Goal: Find specific page/section

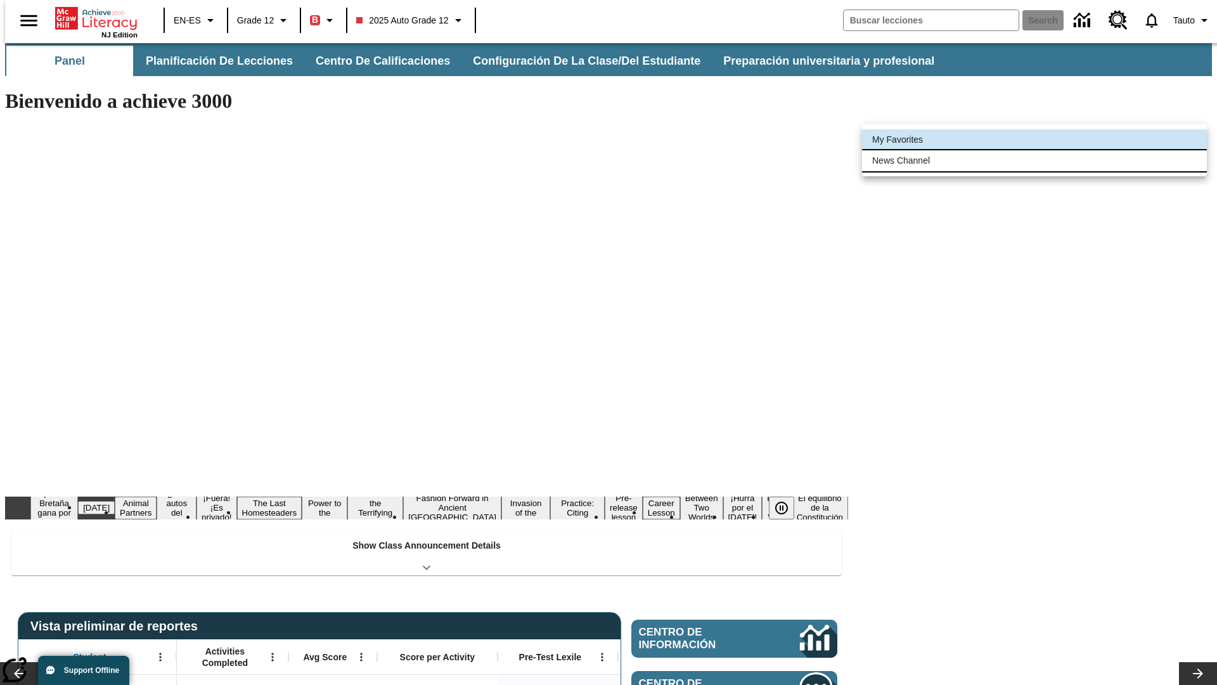
click at [1035, 160] on li "News Channel" at bounding box center [1034, 160] width 345 height 21
type input "120"
